Goal: Check status: Check status

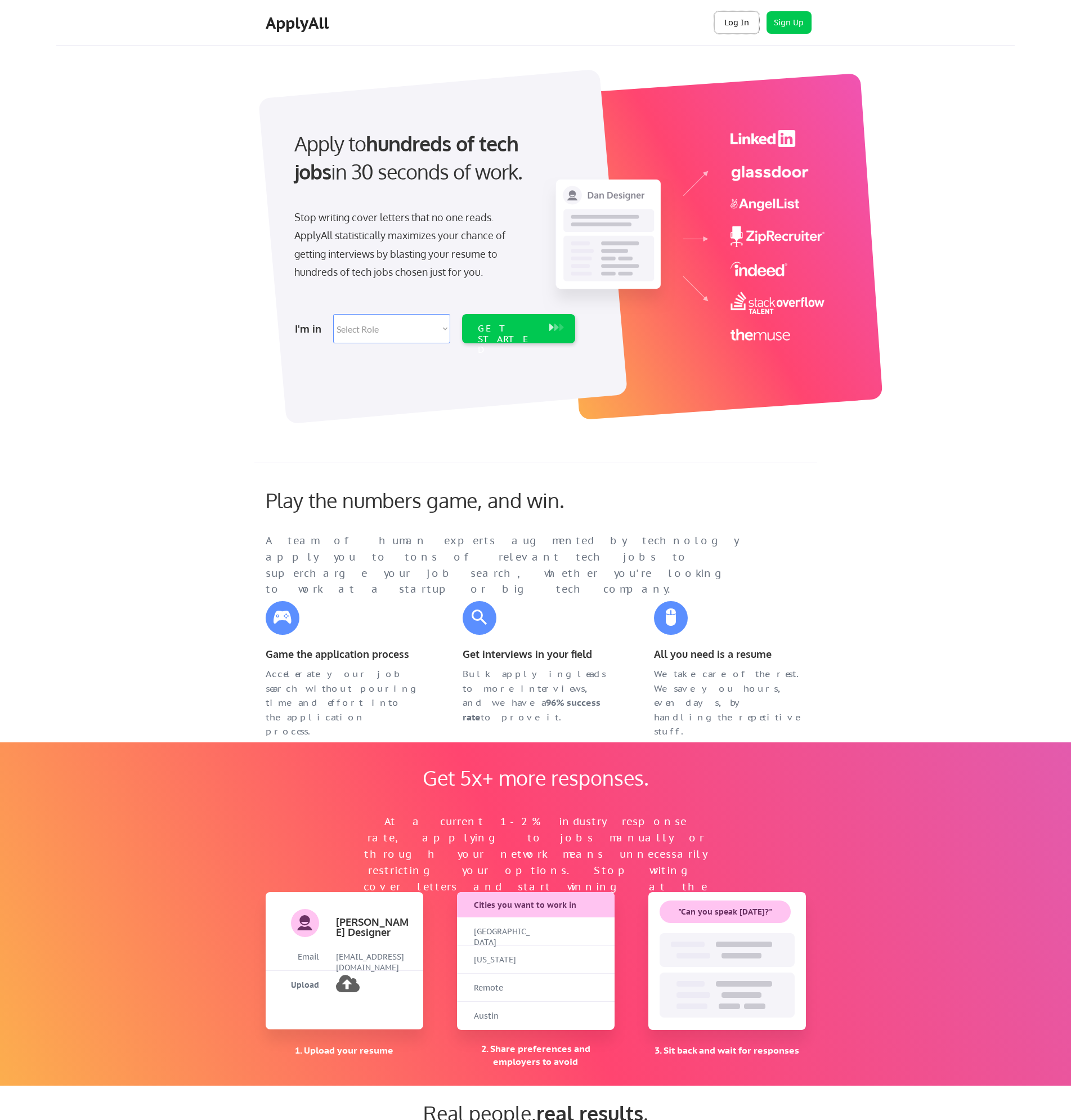
click at [738, 21] on button "Log In" at bounding box center [737, 22] width 45 height 22
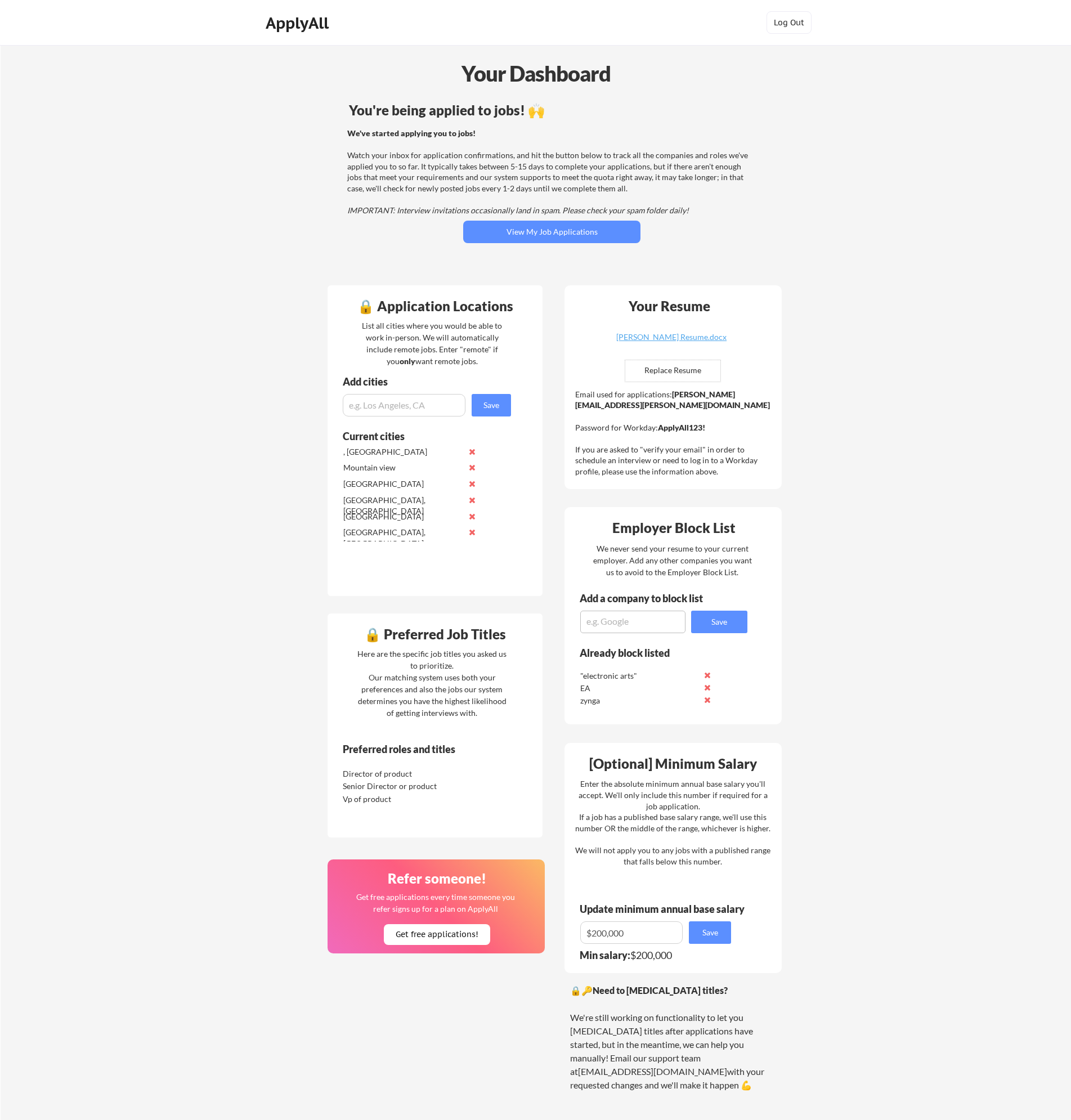
click at [164, 760] on div "Your Dashboard You're being applied to jobs! 🙌 We've started applying you to jo…" at bounding box center [536, 605] width 1070 height 1122
click at [892, 475] on div "Your Dashboard You're being applied to jobs! 🙌 We've started applying you to jo…" at bounding box center [536, 605] width 1070 height 1122
click at [557, 231] on button "View My Job Applications" at bounding box center [552, 232] width 177 height 22
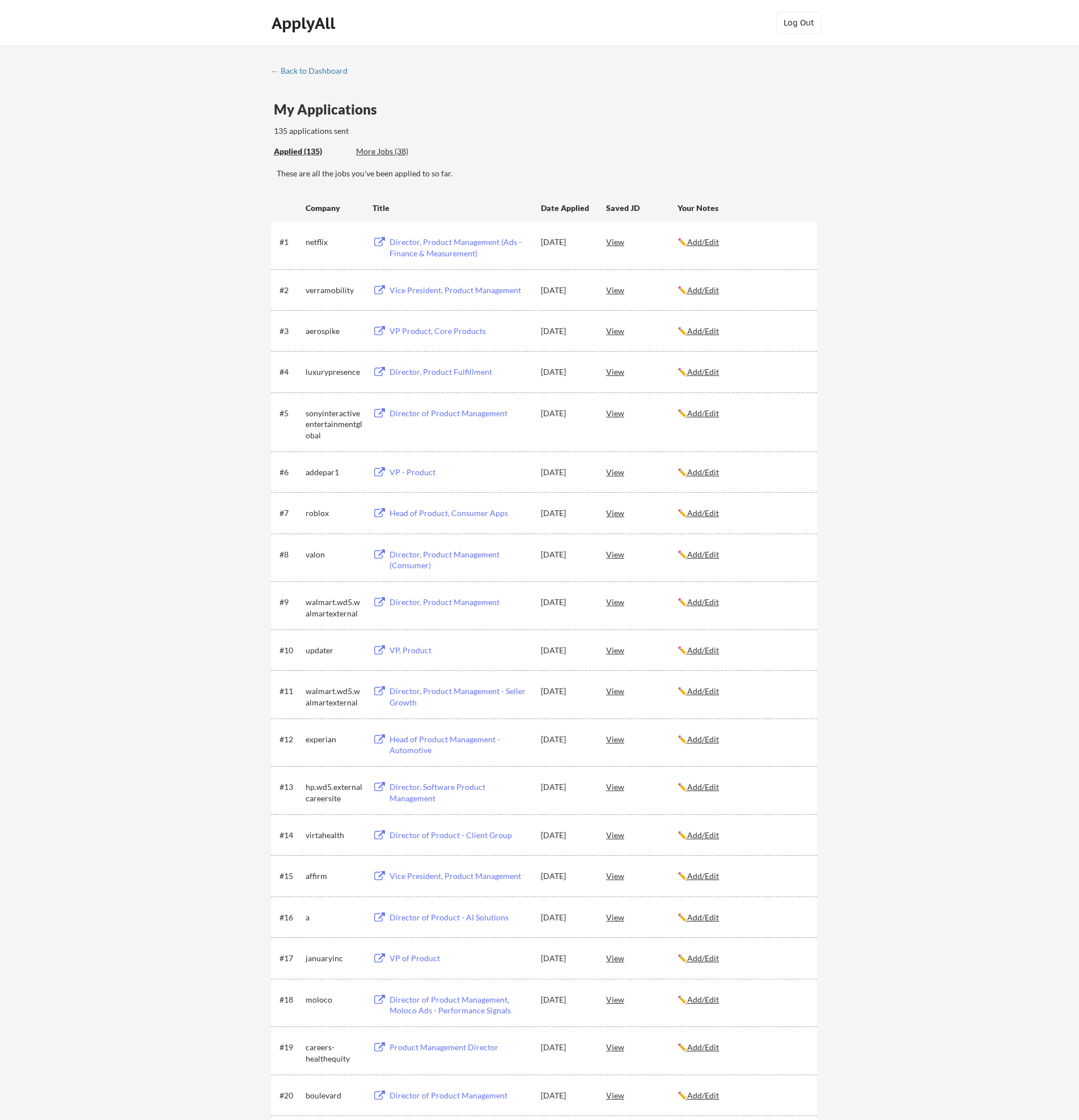
click at [468, 291] on div "Vice President, Product Management" at bounding box center [460, 291] width 141 height 12
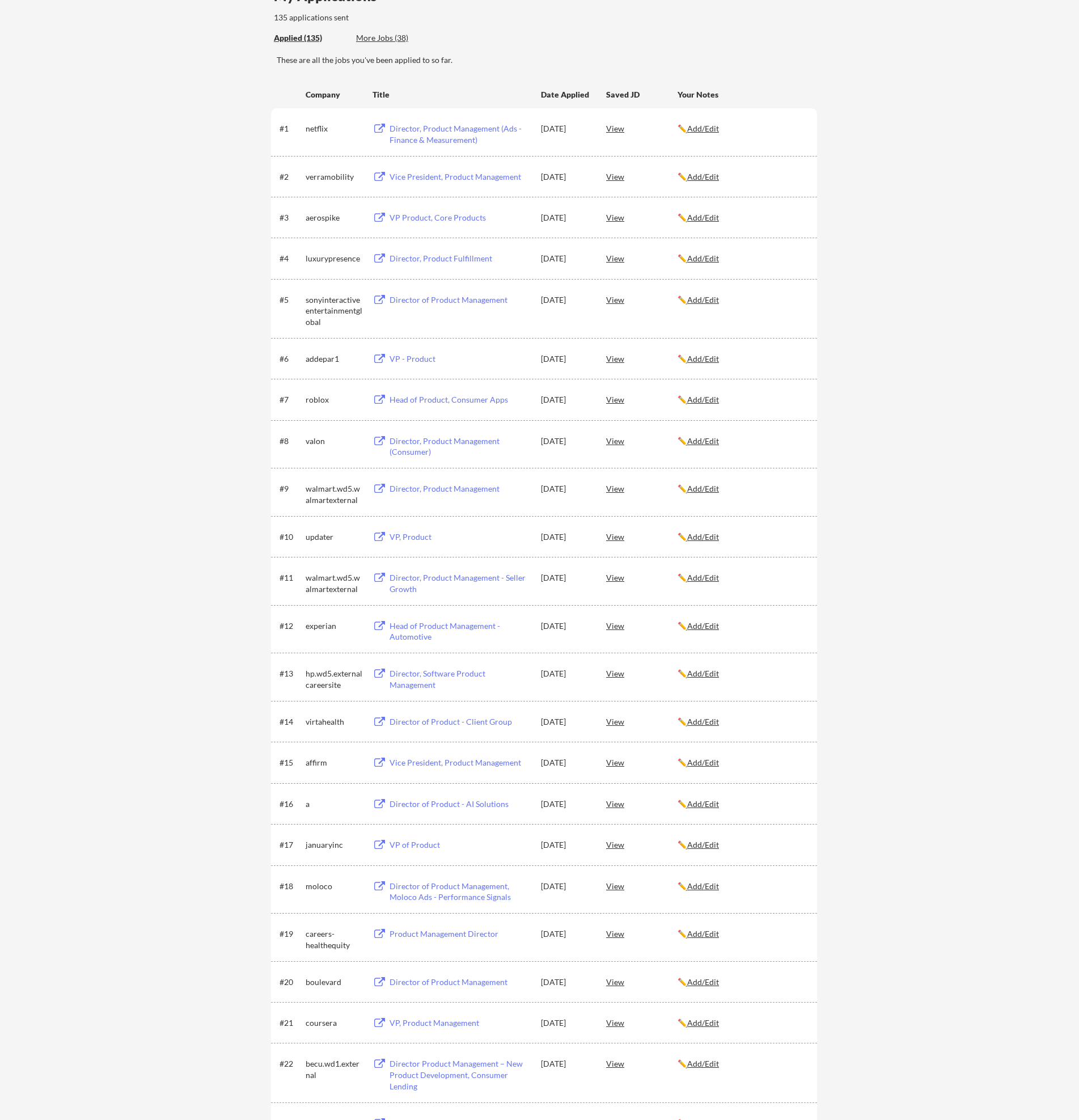
scroll to position [170, 0]
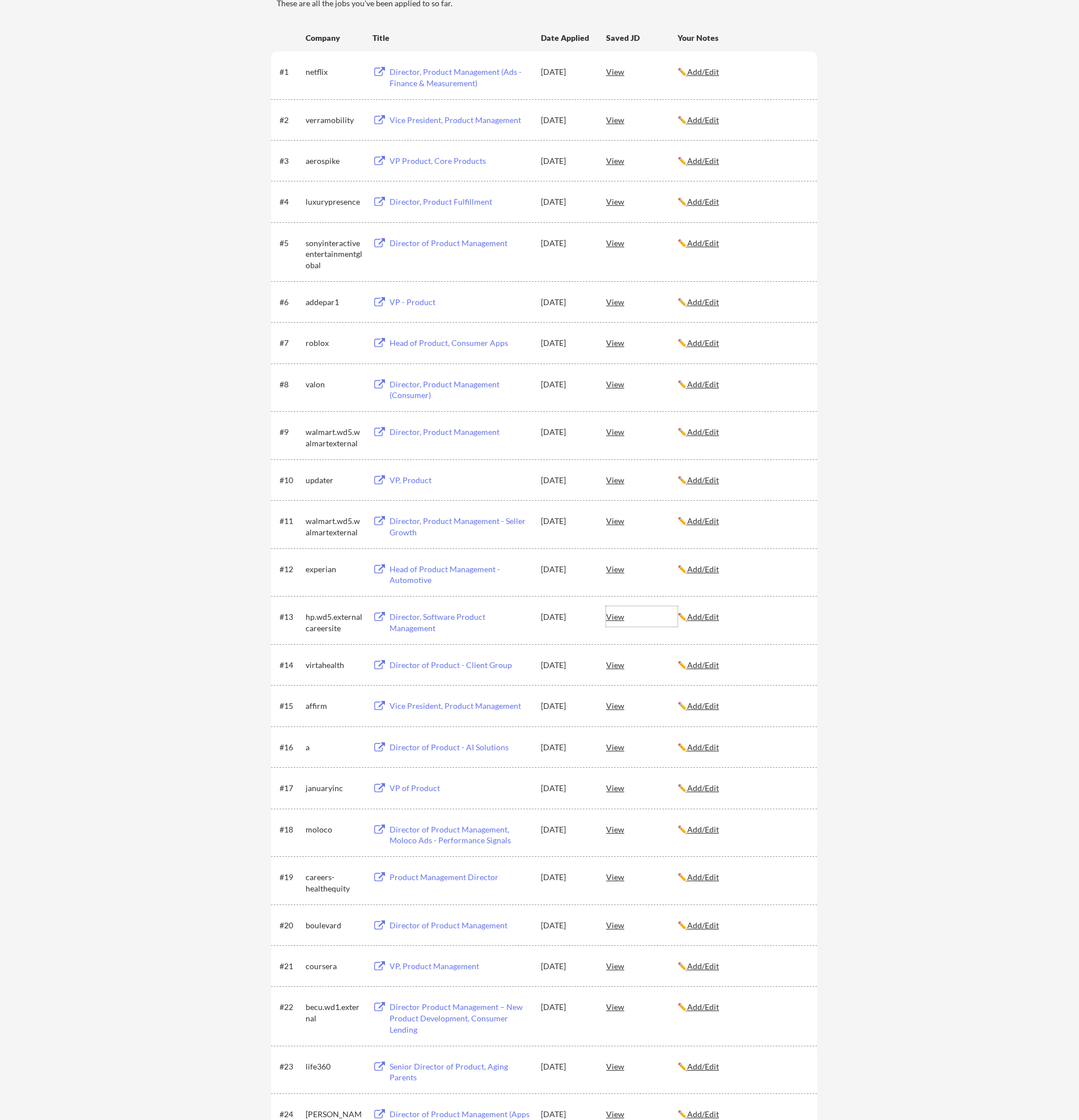
click at [612, 615] on div "View" at bounding box center [641, 616] width 71 height 20
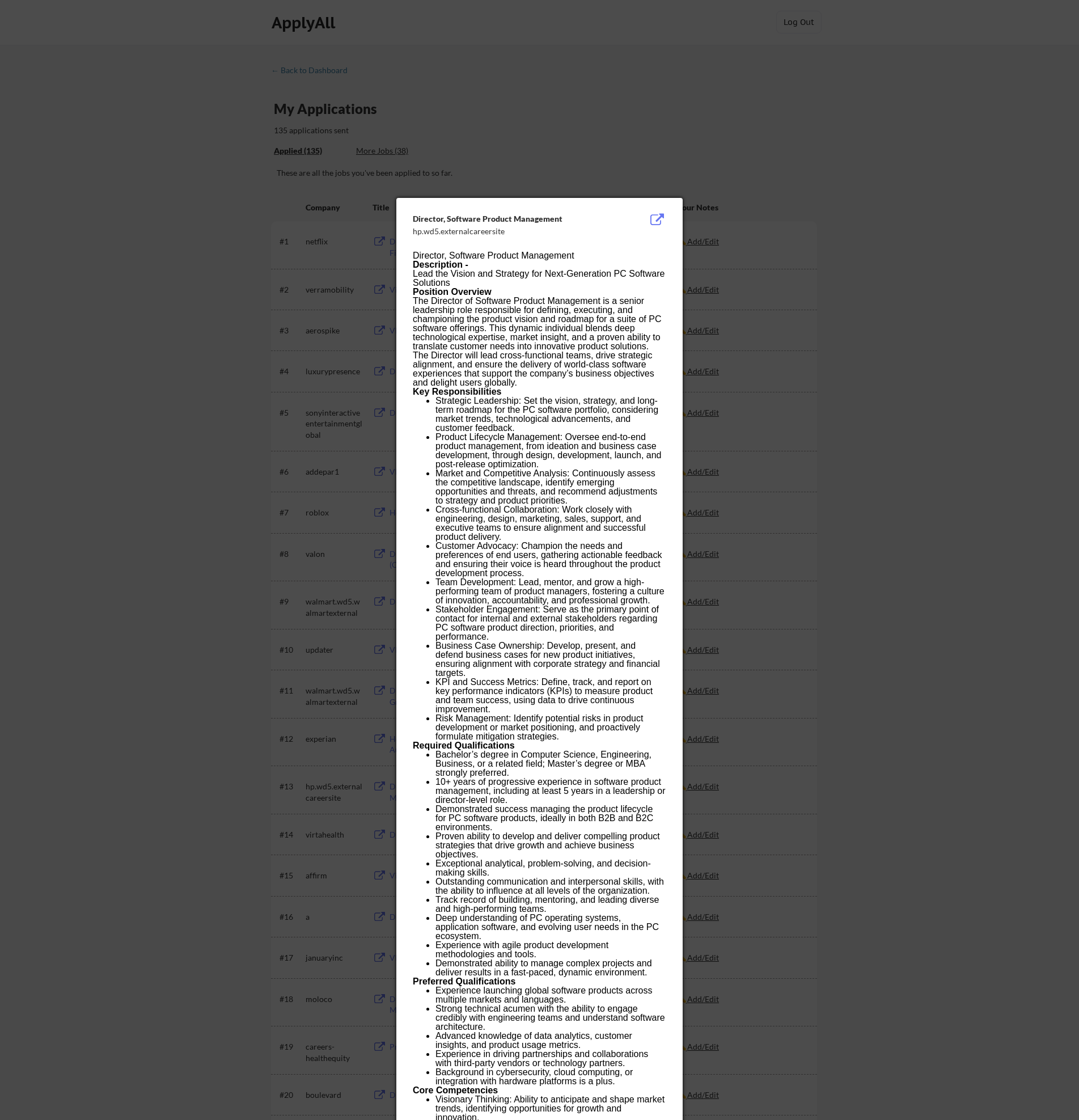
scroll to position [0, 0]
